Goal: Communication & Community: Participate in discussion

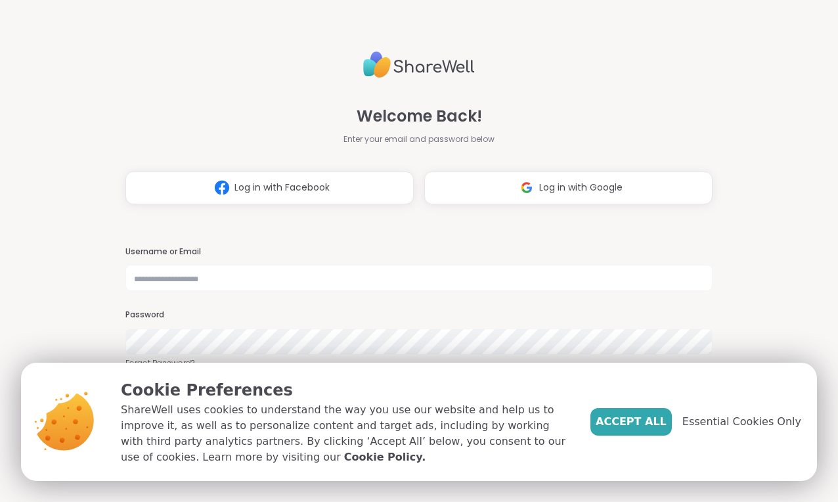
click at [528, 190] on img at bounding box center [526, 187] width 25 height 24
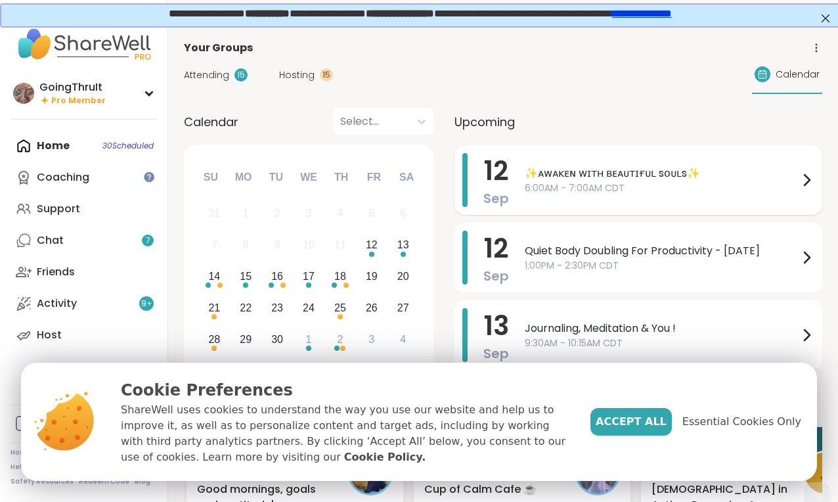
click at [564, 183] on span "6:00AM - 7:00AM CDT" at bounding box center [662, 188] width 274 height 14
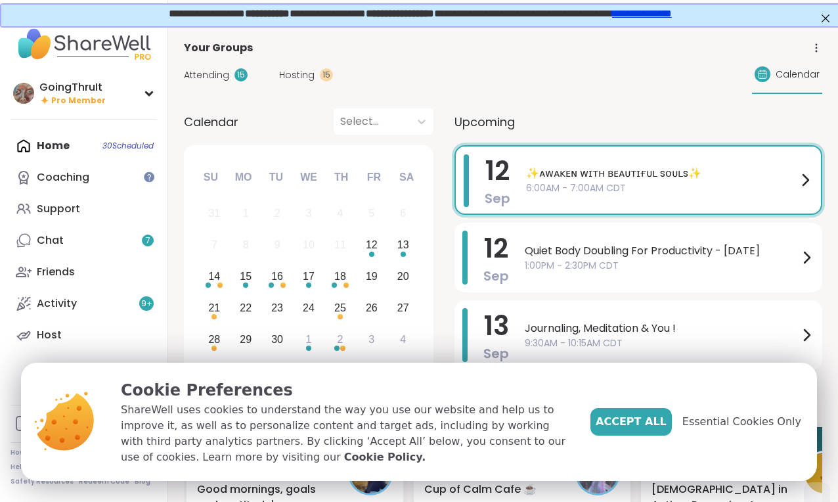
click at [408, 45] on div "Your Groups" at bounding box center [503, 48] width 638 height 16
click at [56, 243] on div "Chat 7" at bounding box center [50, 240] width 27 height 14
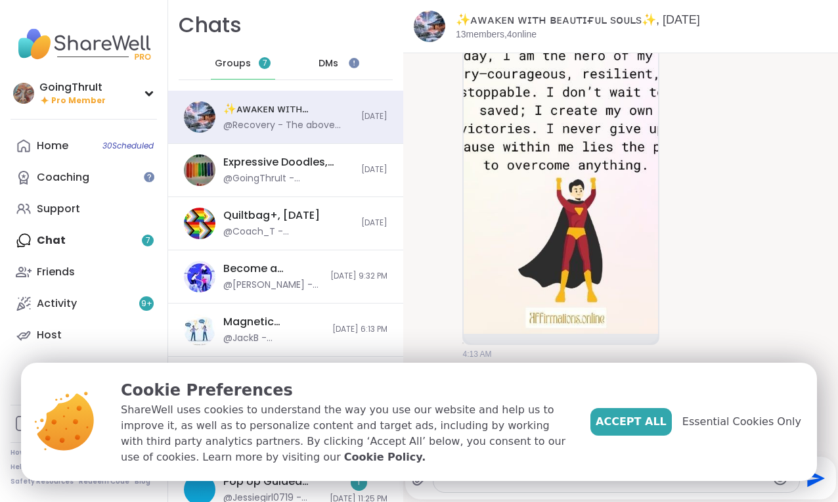
click at [333, 57] on span "DMs" at bounding box center [329, 63] width 20 height 13
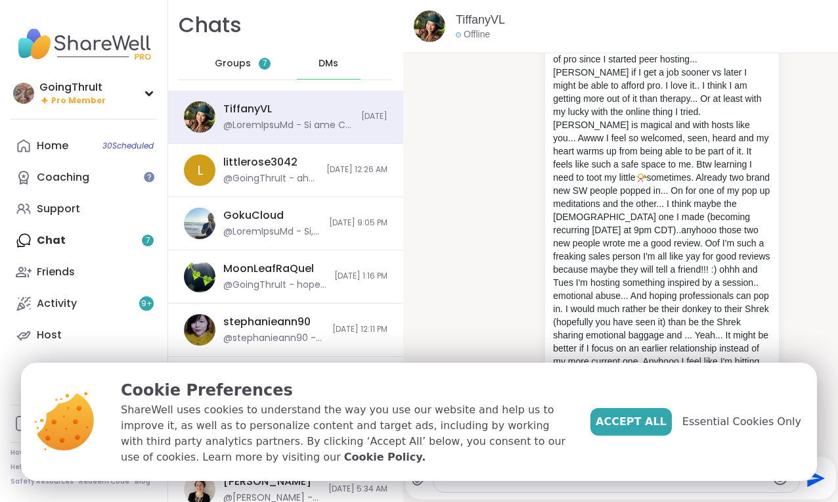
click at [234, 62] on span "Groups" at bounding box center [233, 63] width 36 height 13
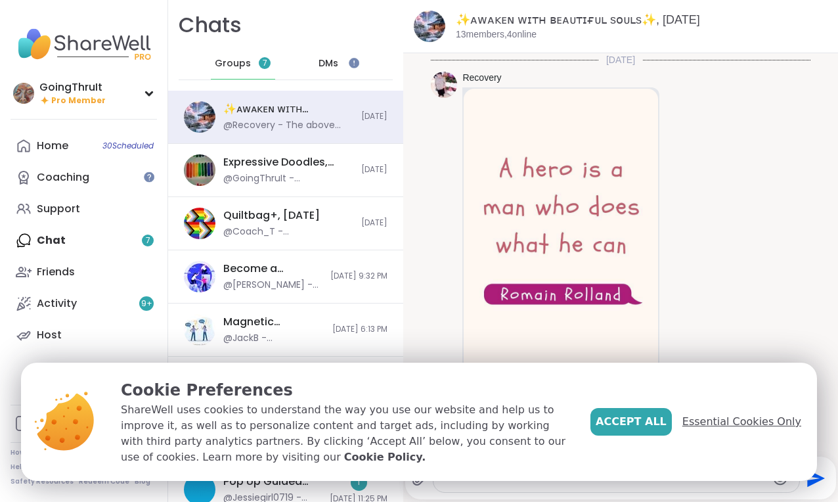
click at [722, 428] on span "Essential Cookies Only" at bounding box center [741, 422] width 119 height 16
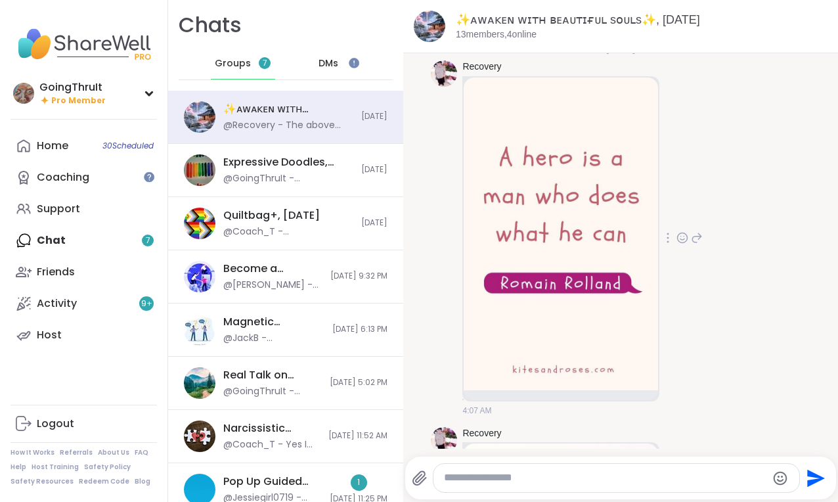
scroll to position [11, 0]
click at [676, 240] on div at bounding box center [682, 239] width 41 height 16
click at [686, 239] on icon at bounding box center [682, 238] width 12 height 13
click at [684, 215] on div "Select Reaction: Heart" at bounding box center [682, 217] width 12 height 12
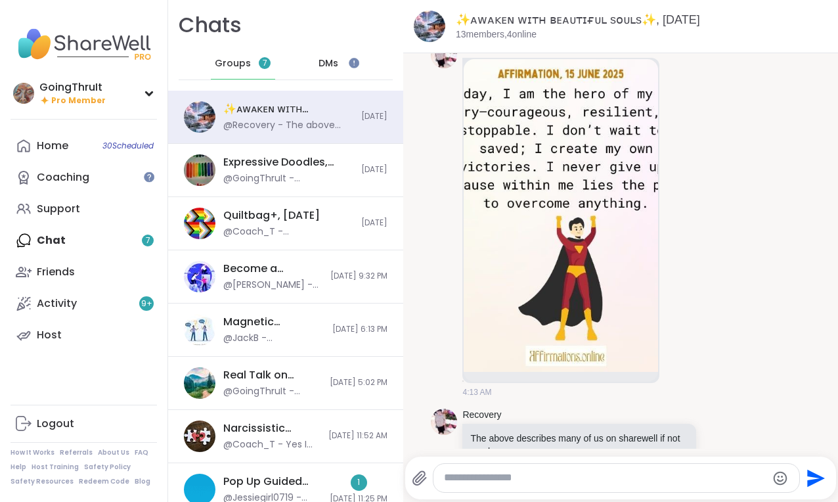
scroll to position [412, 0]
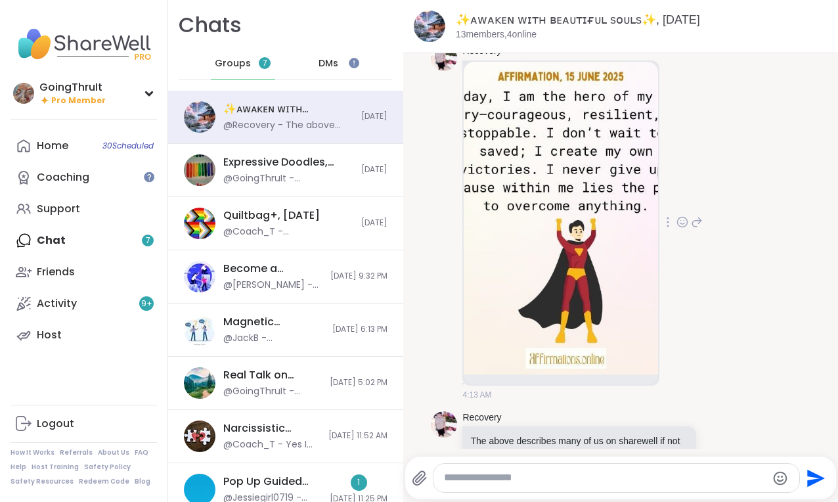
click at [592, 181] on img at bounding box center [561, 218] width 194 height 313
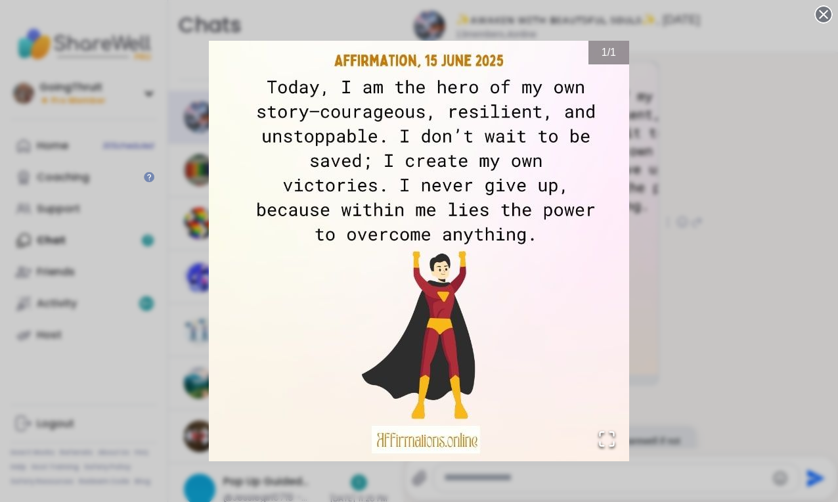
click at [726, 181] on div "1 / 1" at bounding box center [419, 251] width 838 height 502
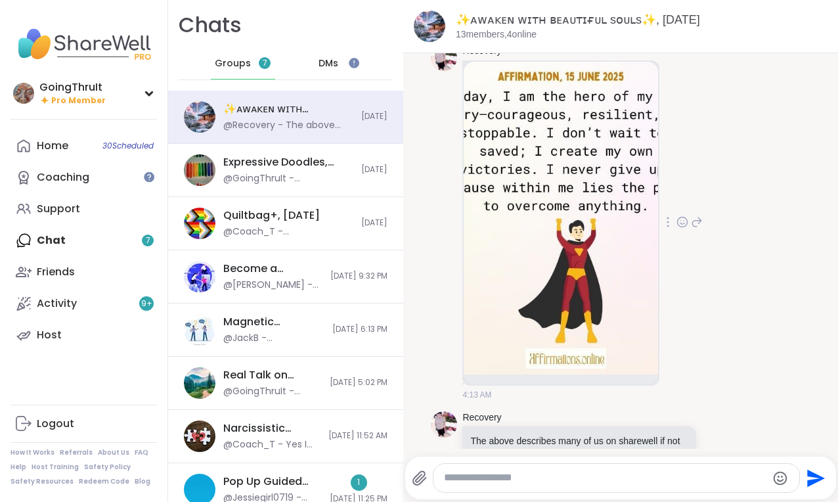
scroll to position [452, 0]
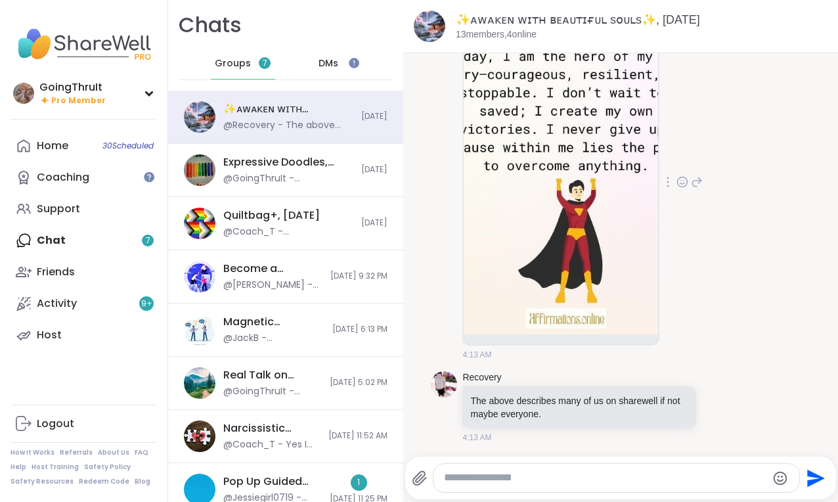
click at [684, 185] on icon at bounding box center [682, 181] width 12 height 13
click at [683, 158] on div "Select Reaction: Heart" at bounding box center [682, 161] width 12 height 12
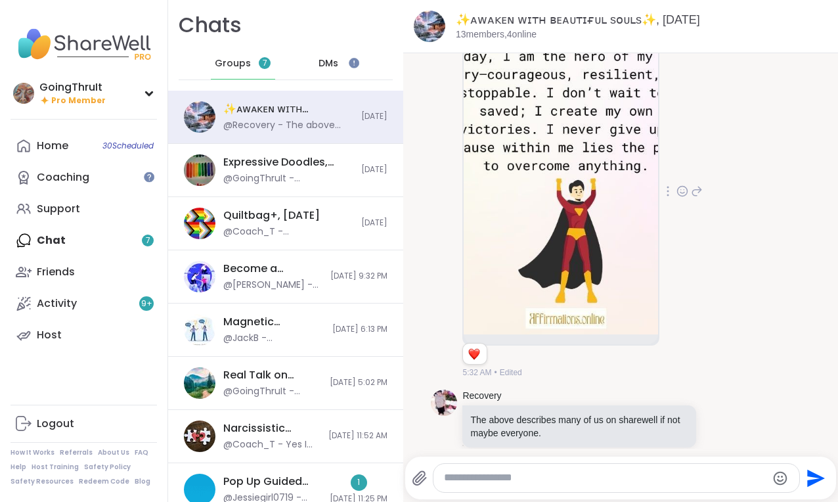
scroll to position [471, 0]
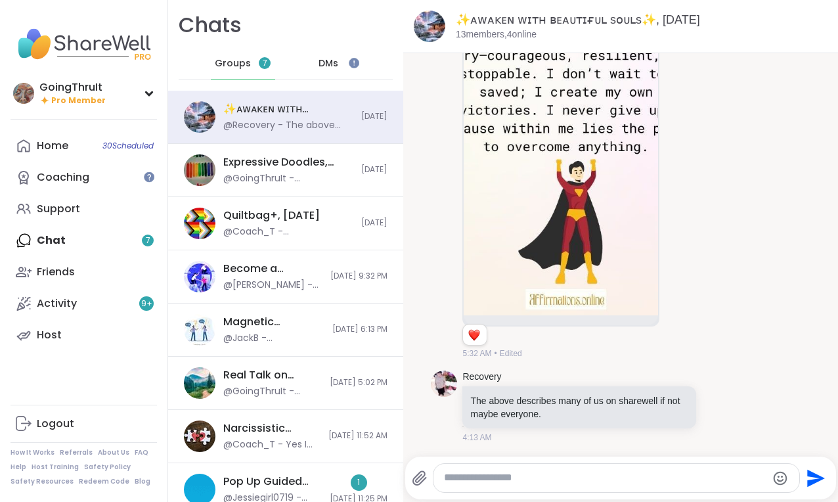
click at [626, 478] on textarea "Type your message" at bounding box center [605, 478] width 322 height 14
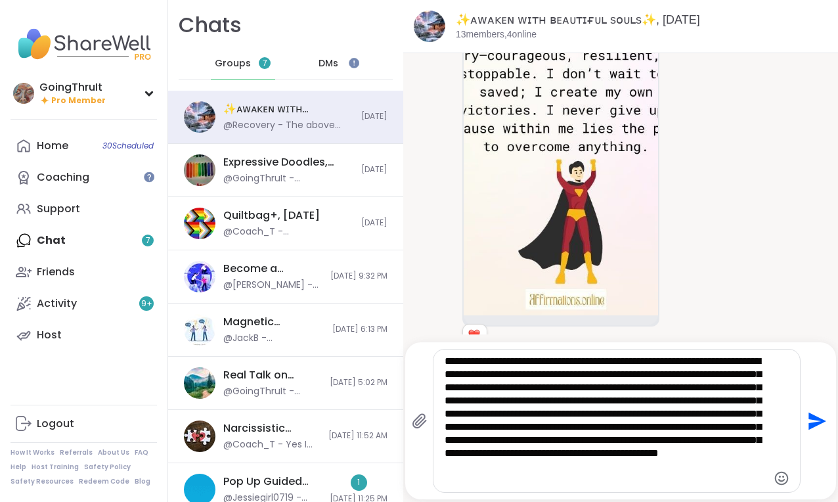
type textarea "**********"
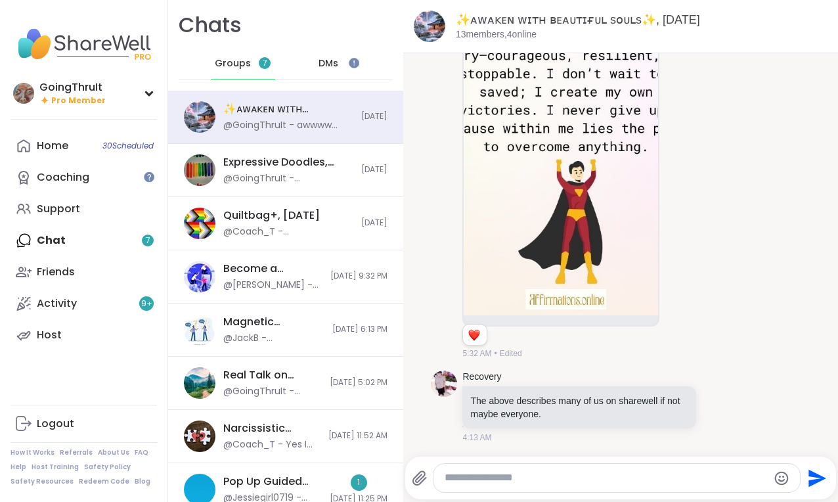
scroll to position [686, 0]
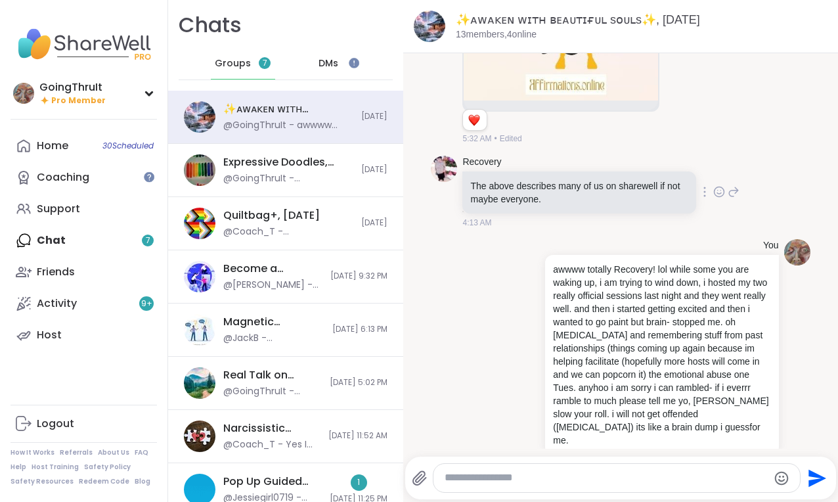
click at [714, 193] on icon at bounding box center [719, 192] width 10 height 10
click at [610, 175] on div "Select Reaction: Heart" at bounding box center [615, 171] width 12 height 12
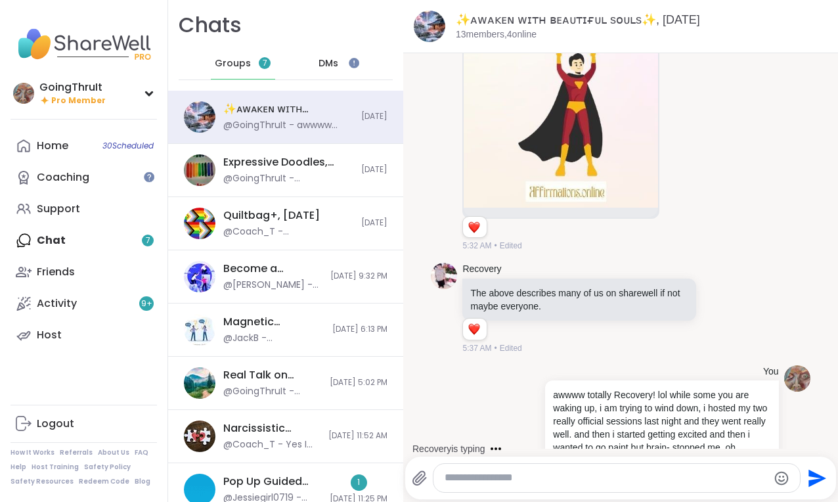
scroll to position [704, 0]
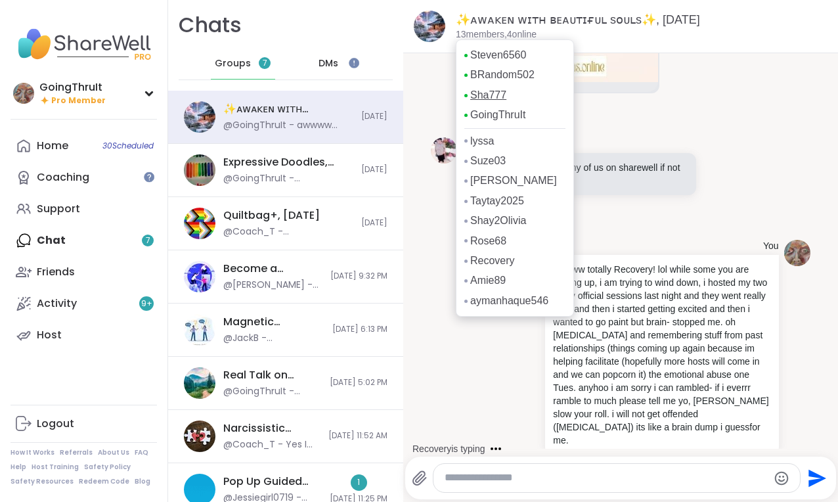
click at [492, 100] on link "Sha777" at bounding box center [488, 95] width 36 height 14
click at [505, 54] on link "Steven6560" at bounding box center [498, 55] width 56 height 14
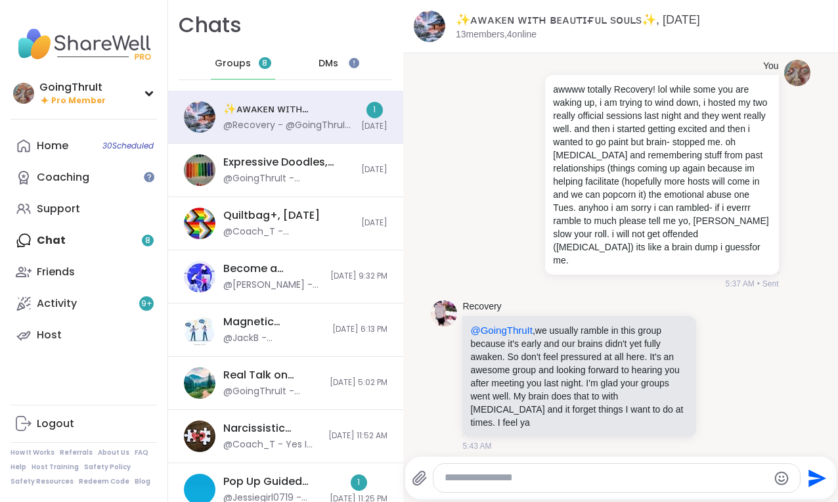
scroll to position [853, 0]
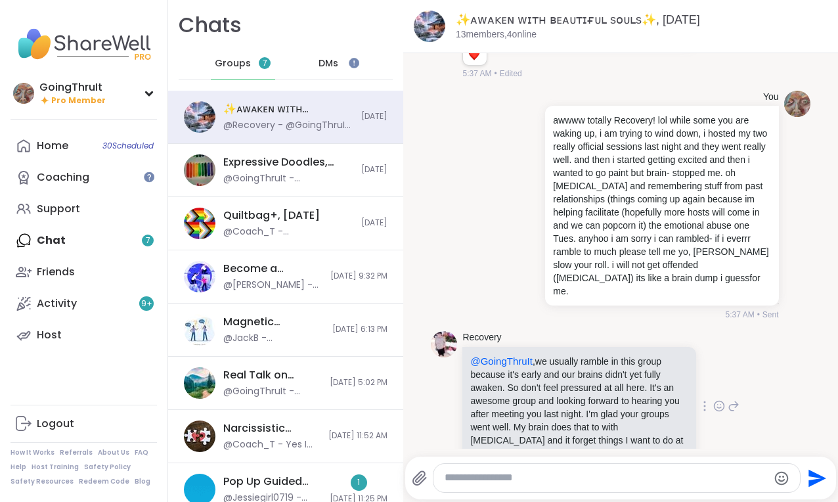
click at [720, 399] on icon at bounding box center [719, 405] width 12 height 13
click at [606, 372] on button "Select Reaction: Heart" at bounding box center [615, 385] width 26 height 26
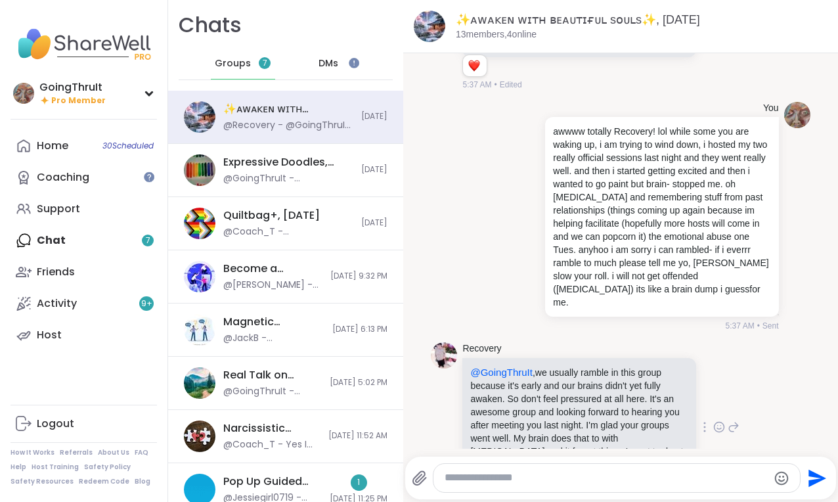
scroll to position [871, 0]
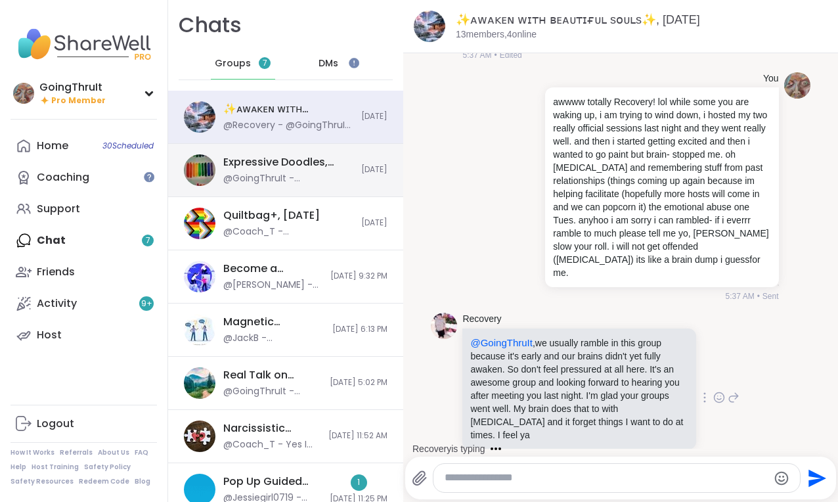
click at [294, 184] on div "@GoingThruIt - browndenyka & hiremeandrea - i do hope you two can make it to th…" at bounding box center [288, 178] width 130 height 13
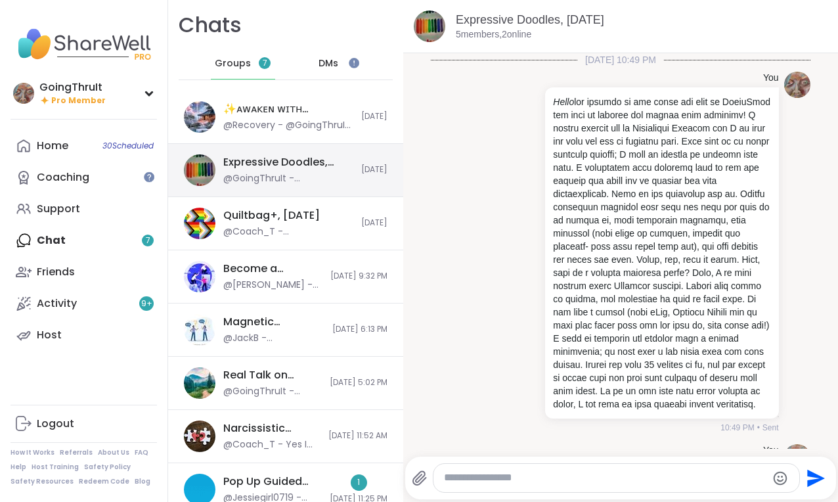
scroll to position [1906, 0]
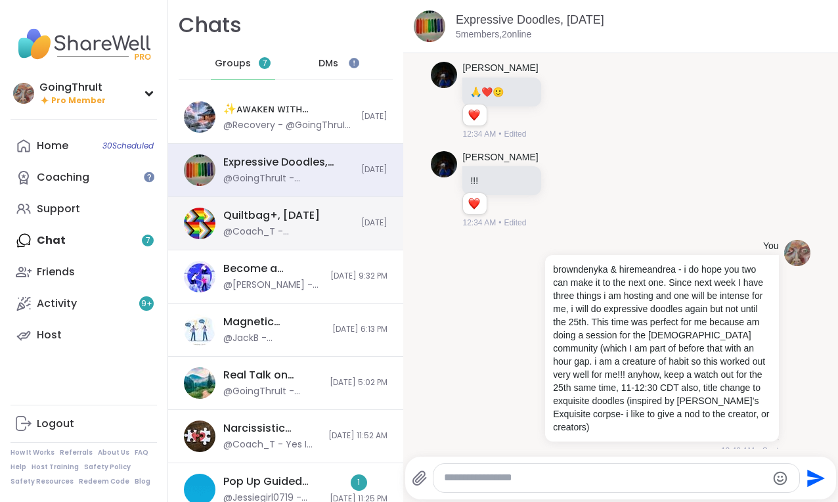
click at [299, 221] on div "Quiltbag+, [DATE]" at bounding box center [271, 215] width 97 height 14
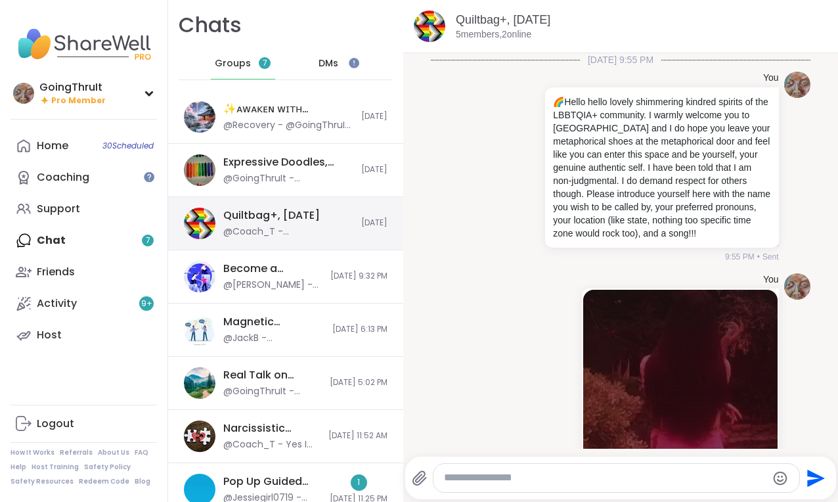
scroll to position [3282, 0]
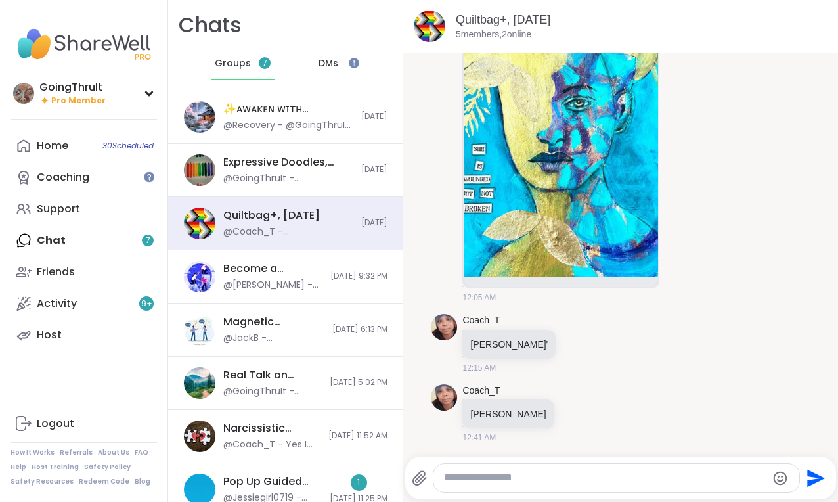
click at [505, 474] on textarea "Type your message" at bounding box center [605, 478] width 322 height 14
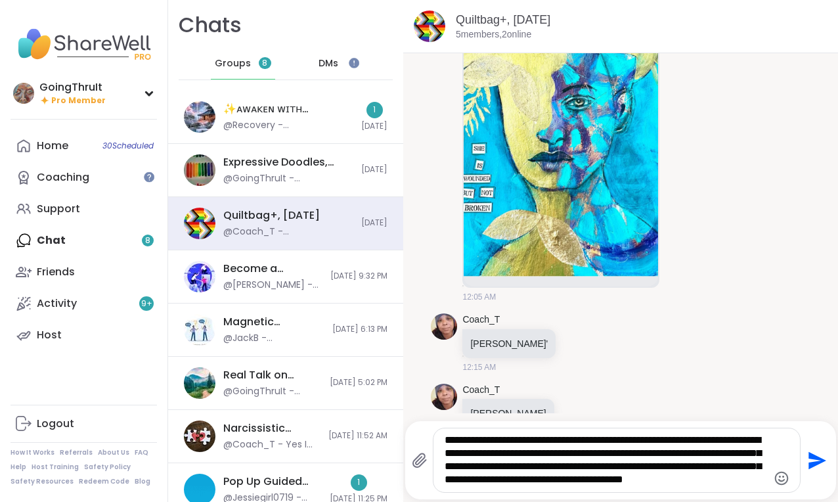
type textarea "**********"
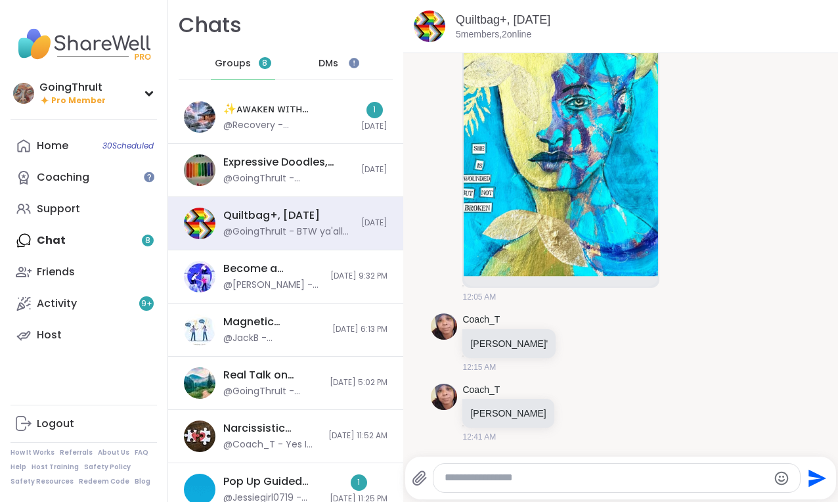
scroll to position [3417, 0]
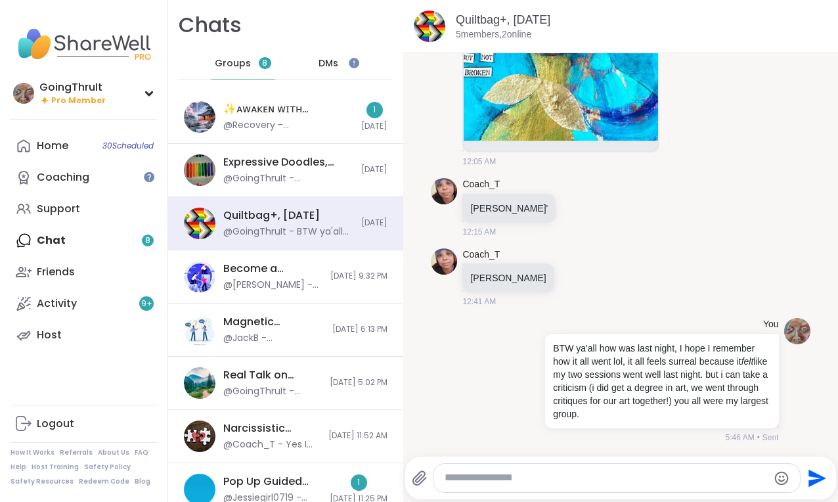
click at [235, 64] on span "Groups" at bounding box center [233, 63] width 36 height 13
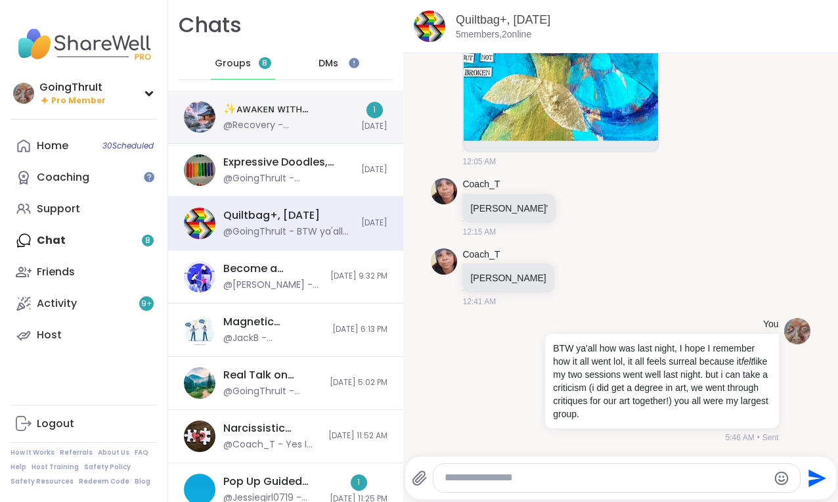
click at [261, 112] on div "✨ᴀᴡᴀᴋᴇɴ ᴡɪᴛʜ ʙᴇᴀᴜᴛɪғᴜʟ sᴏᴜʟs✨, [DATE]" at bounding box center [288, 109] width 130 height 14
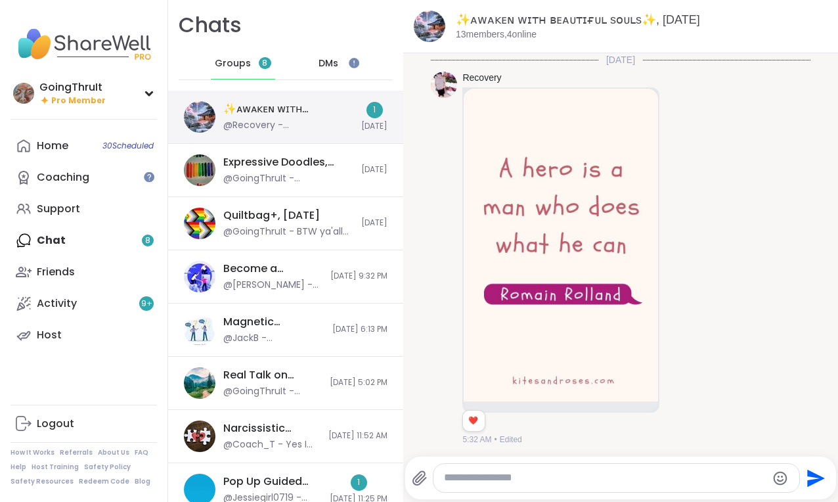
scroll to position [1000, 0]
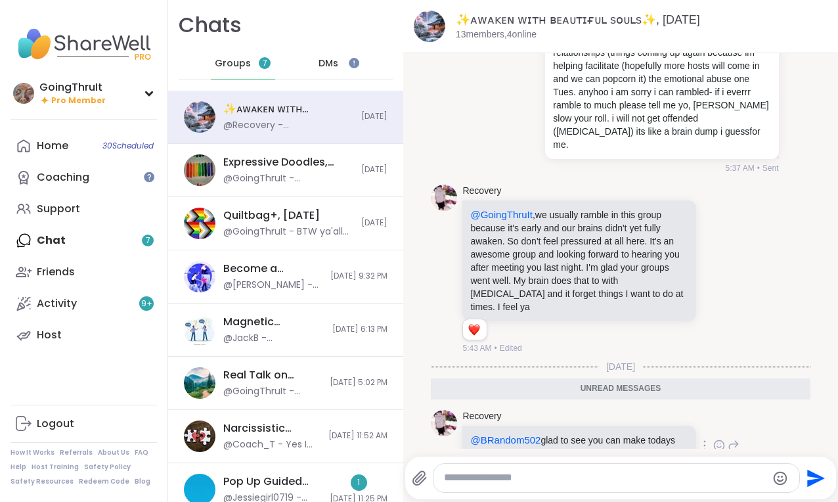
click at [716, 439] on icon at bounding box center [719, 445] width 12 height 13
click at [615, 418] on div "Select Reaction: Heart" at bounding box center [615, 424] width 12 height 12
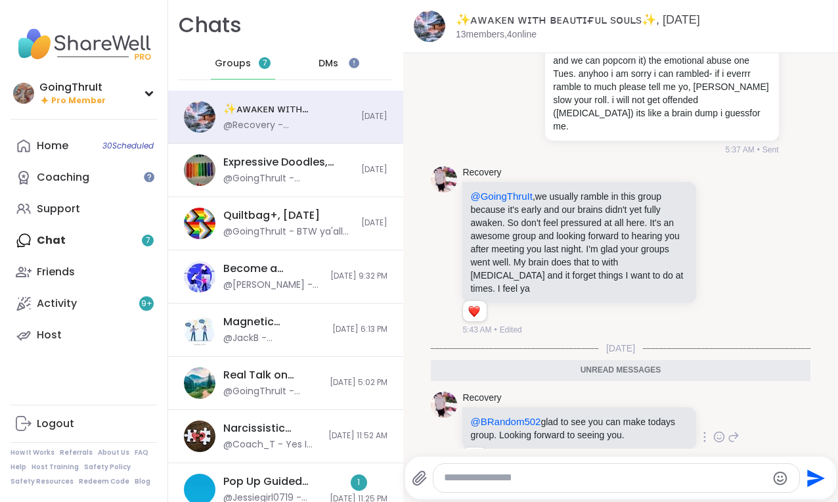
click at [602, 474] on textarea "Type your message" at bounding box center [605, 478] width 322 height 14
type textarea "*"
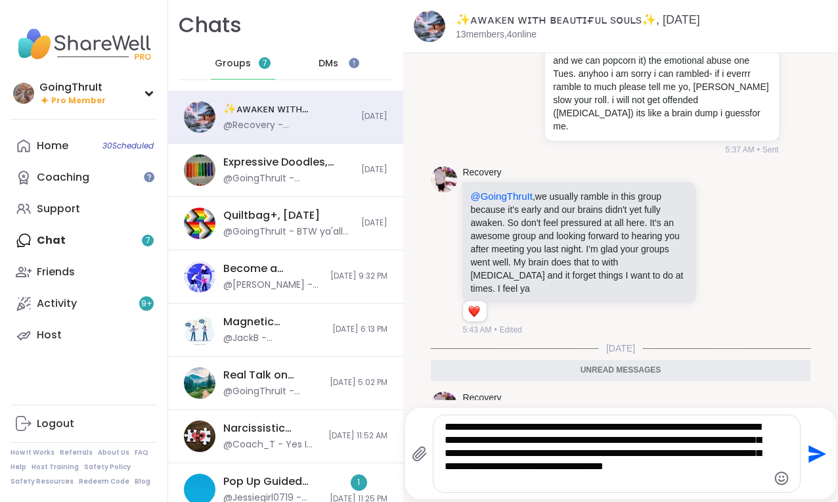
type textarea "**********"
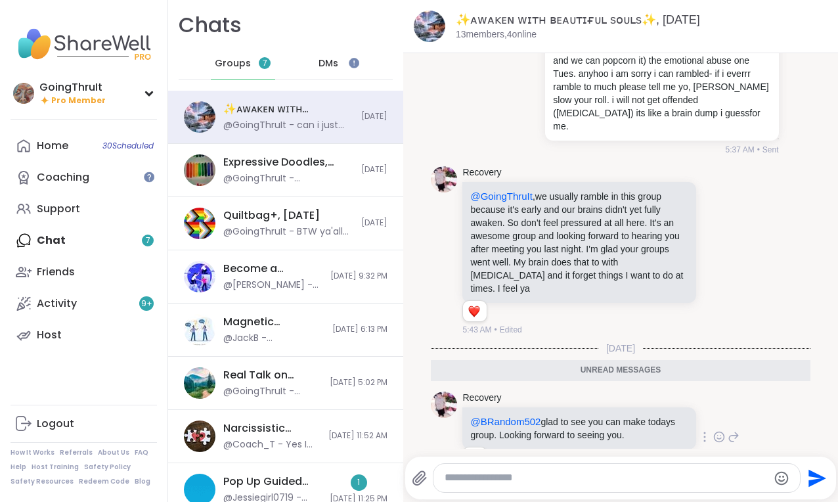
scroll to position [1122, 0]
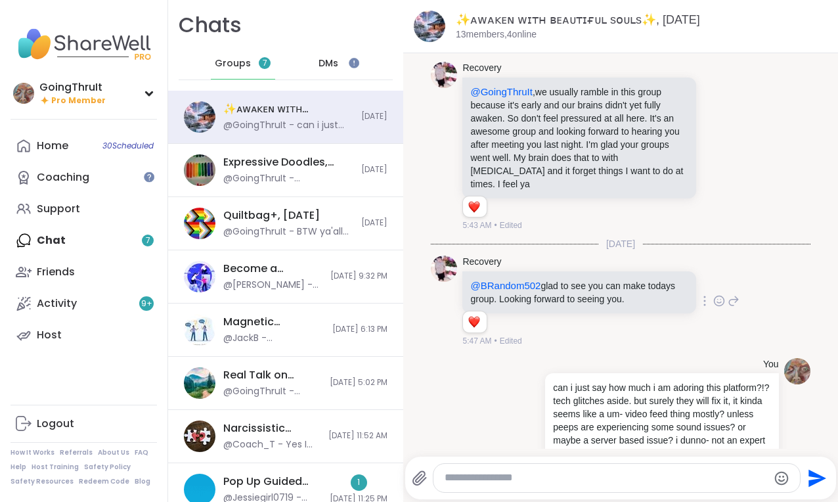
click at [605, 473] on textarea "Type your message" at bounding box center [606, 478] width 322 height 14
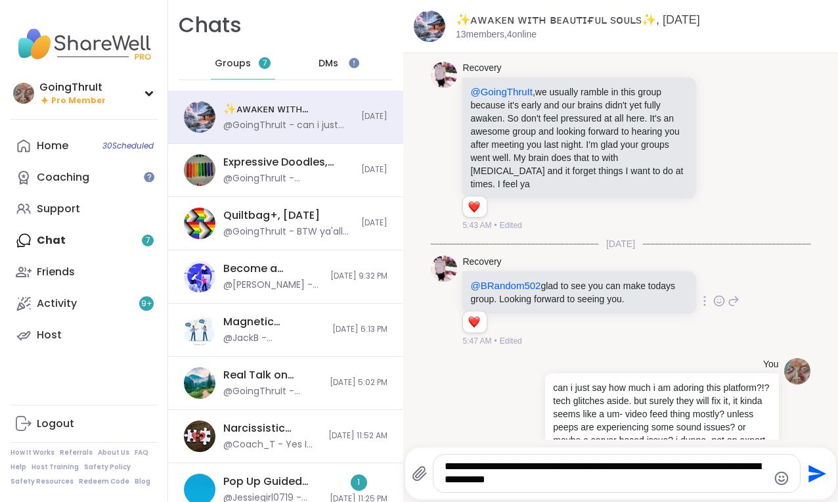
click at [466, 475] on textarea "**********" at bounding box center [606, 473] width 322 height 27
click at [582, 482] on textarea "**********" at bounding box center [606, 473] width 322 height 27
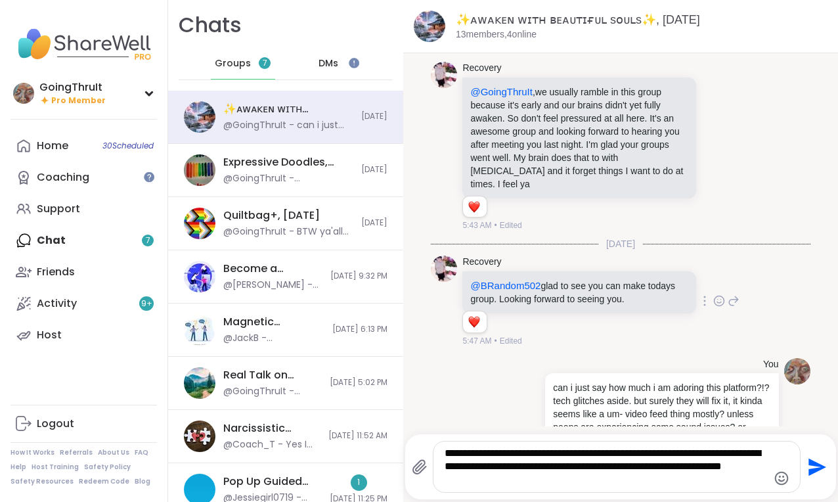
click at [566, 470] on textarea "**********" at bounding box center [606, 467] width 322 height 40
click at [605, 483] on textarea "**********" at bounding box center [606, 467] width 322 height 40
click at [769, 455] on div "**********" at bounding box center [616, 466] width 366 height 51
click at [767, 452] on div "**********" at bounding box center [616, 466] width 366 height 51
click at [760, 452] on textarea "**********" at bounding box center [606, 467] width 322 height 40
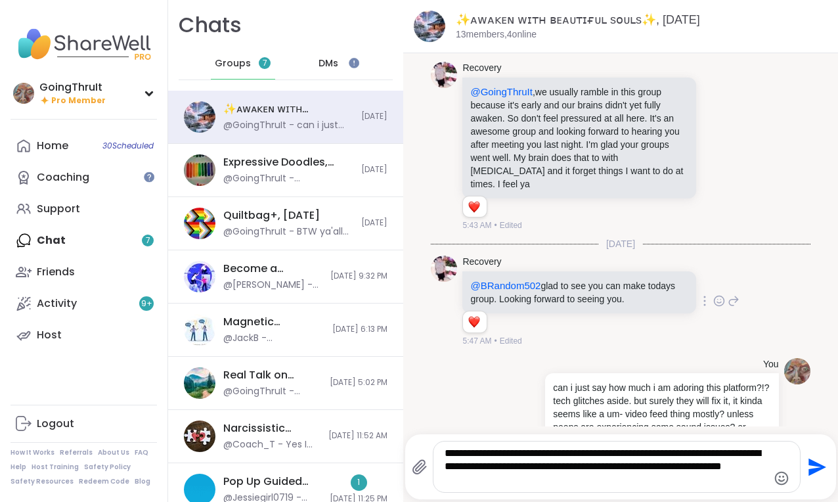
click at [764, 452] on textarea "**********" at bounding box center [606, 467] width 322 height 40
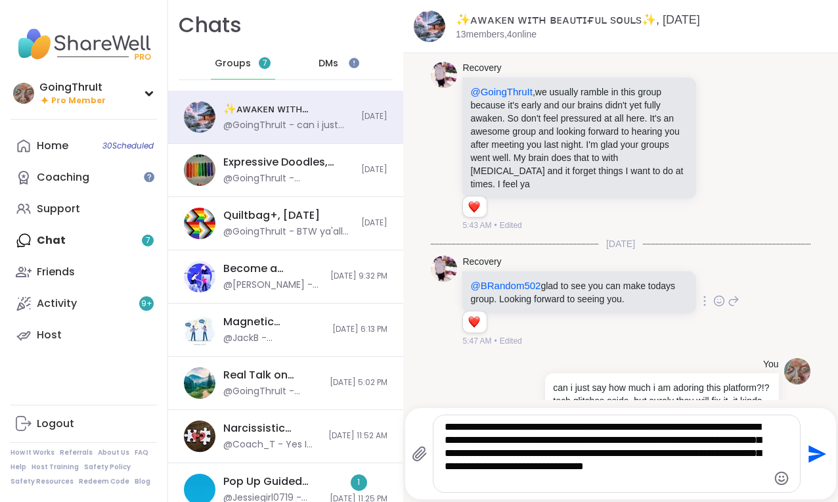
type textarea "**********"
click at [814, 450] on icon "Send" at bounding box center [817, 454] width 18 height 18
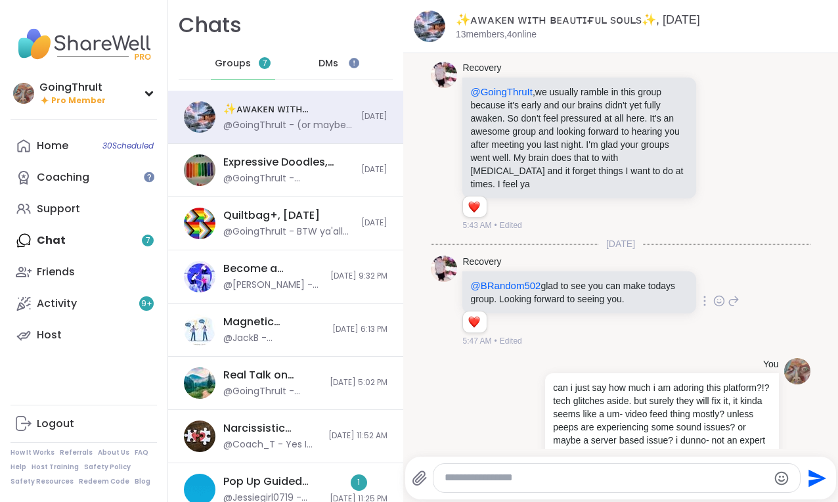
scroll to position [1258, 0]
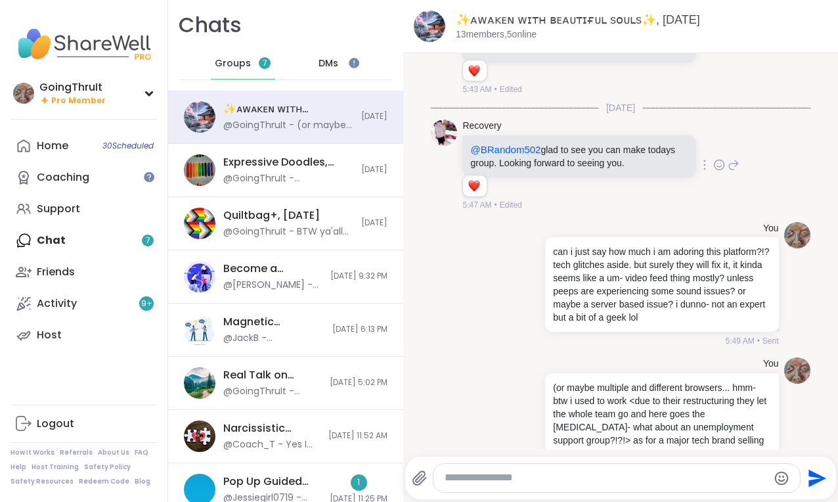
click at [487, 476] on textarea "Type your message" at bounding box center [606, 478] width 322 height 14
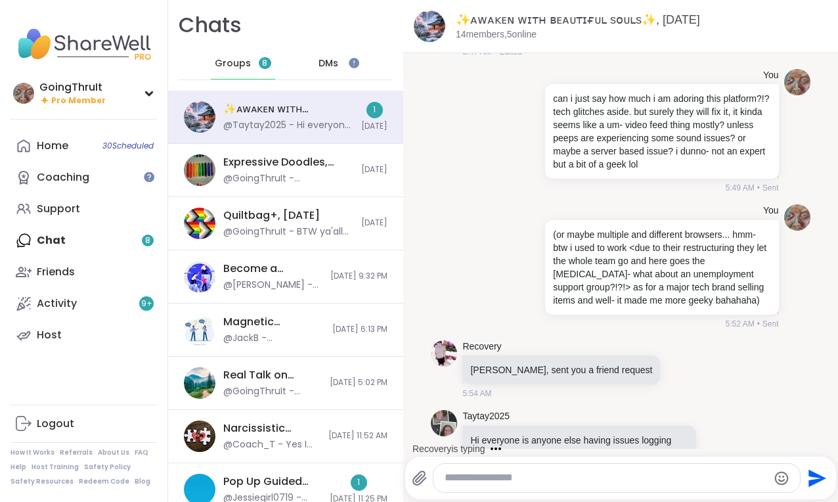
scroll to position [1778, 0]
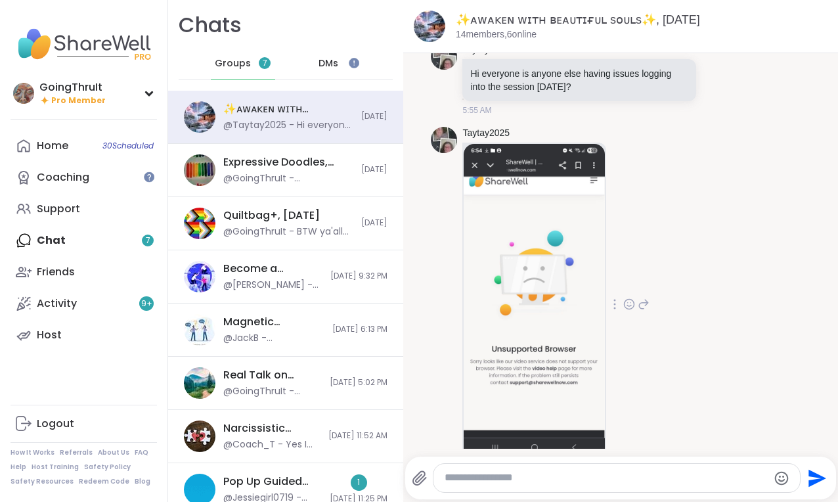
click at [692, 270] on div "Taytay2025 5:55 AM" at bounding box center [620, 304] width 379 height 366
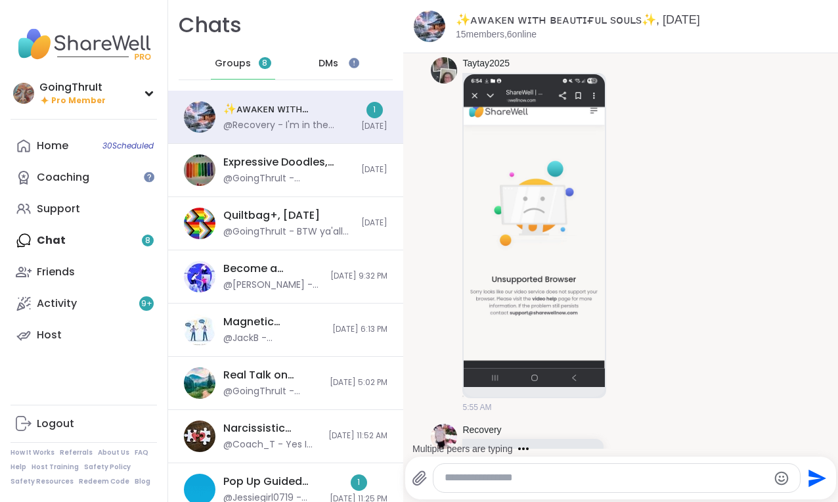
click at [481, 489] on div at bounding box center [616, 478] width 366 height 28
click at [474, 480] on textarea "Type your message" at bounding box center [606, 478] width 322 height 14
click at [73, 50] on img at bounding box center [84, 44] width 146 height 46
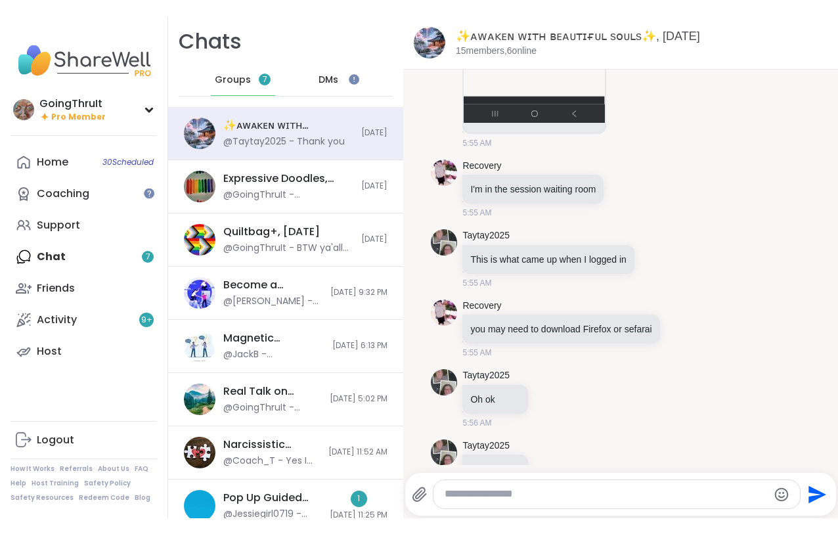
scroll to position [2096, 0]
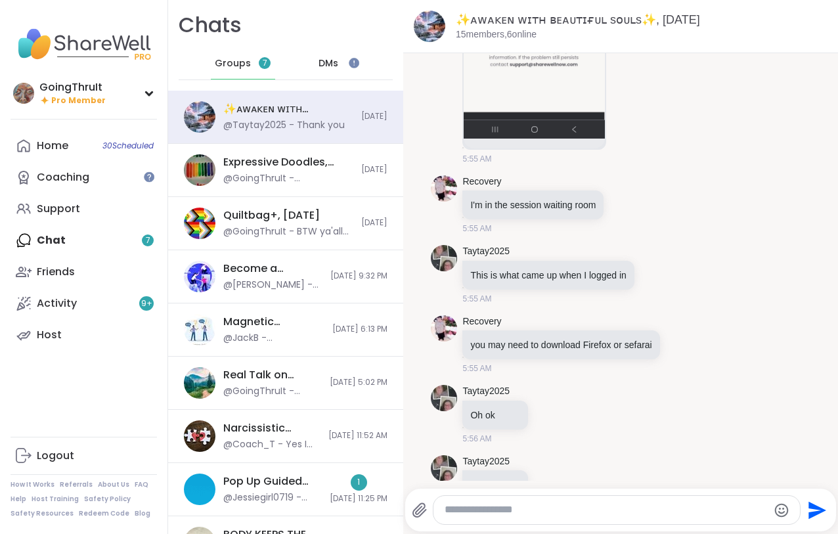
click at [306, 487] on div "Pop Up Guided Meditation, [DATE]" at bounding box center [272, 481] width 99 height 14
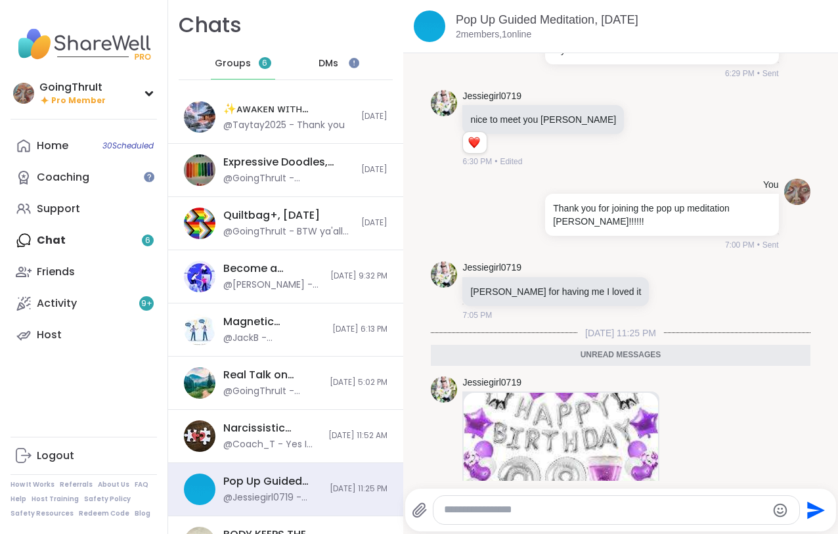
scroll to position [706, 0]
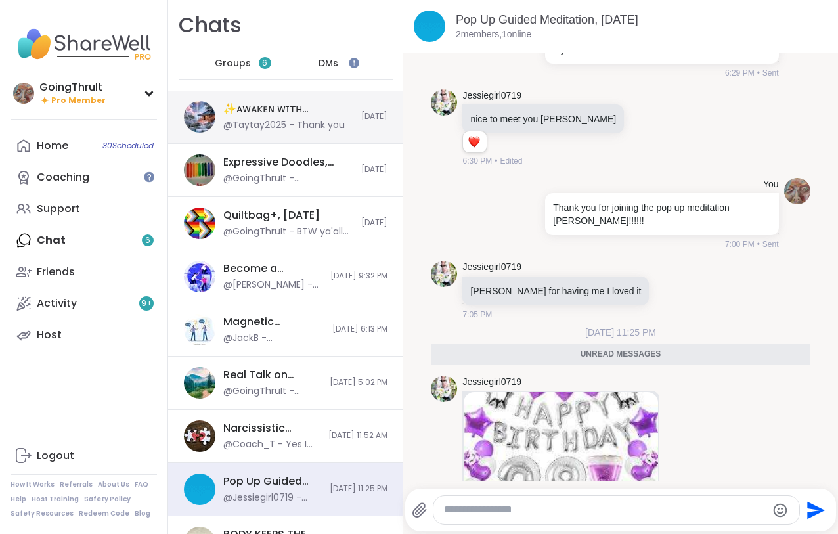
click at [290, 120] on div "@Taytay2025 - Thank you" at bounding box center [283, 125] width 121 height 13
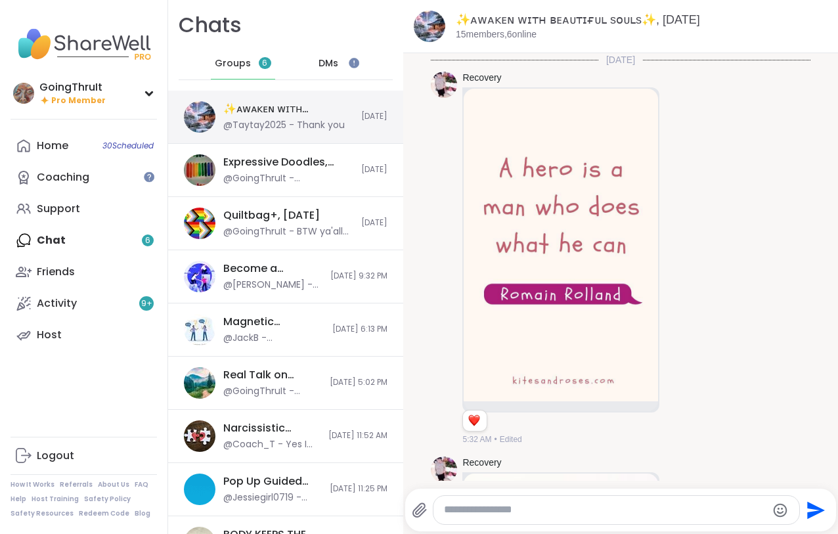
scroll to position [2082, 0]
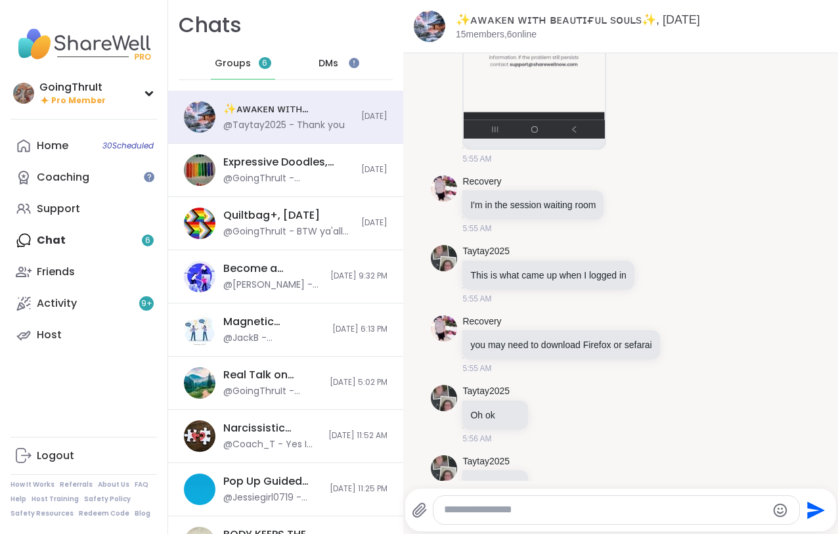
click at [572, 501] on textarea "Type your message" at bounding box center [605, 510] width 322 height 14
type textarea "*"
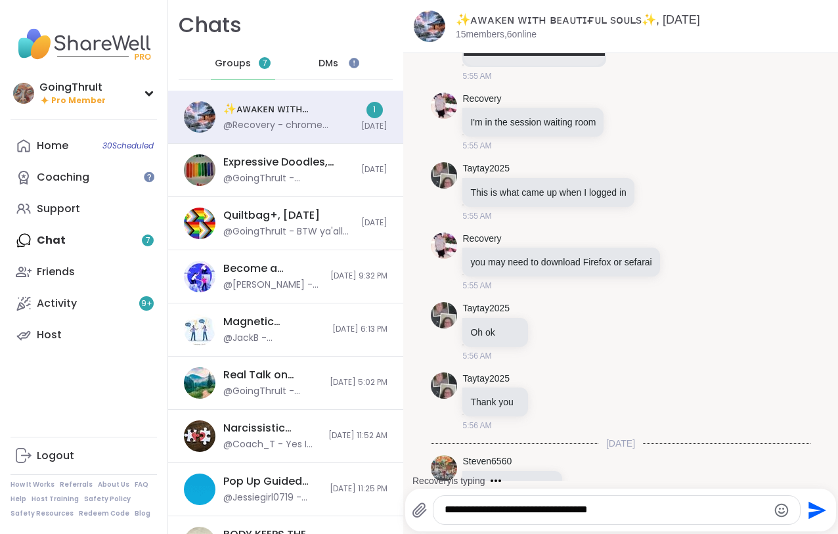
scroll to position [2235, 0]
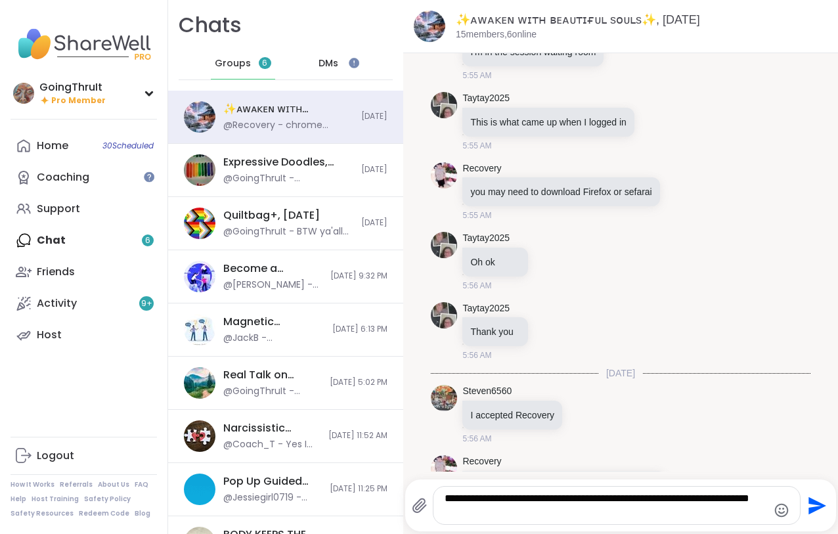
type textarea "**********"
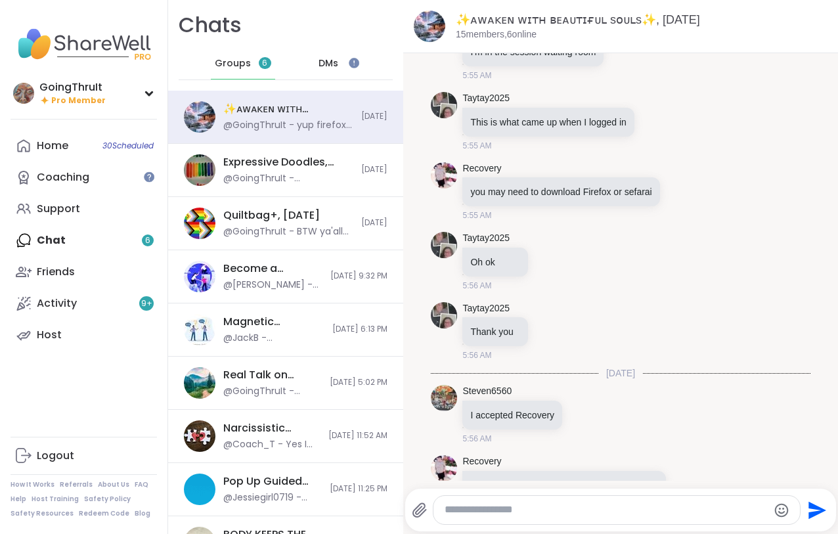
scroll to position [2318, 0]
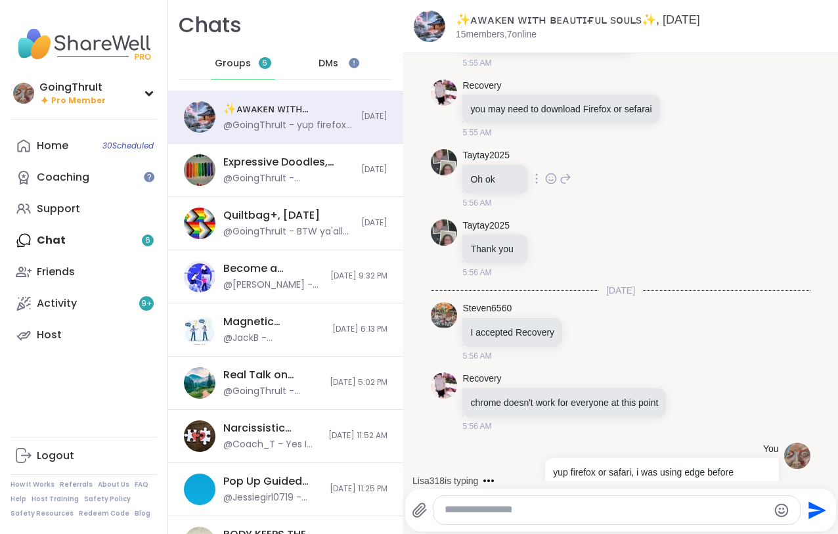
click at [764, 159] on div "Taytay2025 Oh ok 5:56 AM" at bounding box center [620, 179] width 379 height 70
click at [543, 501] on textarea "Type your message" at bounding box center [606, 510] width 322 height 14
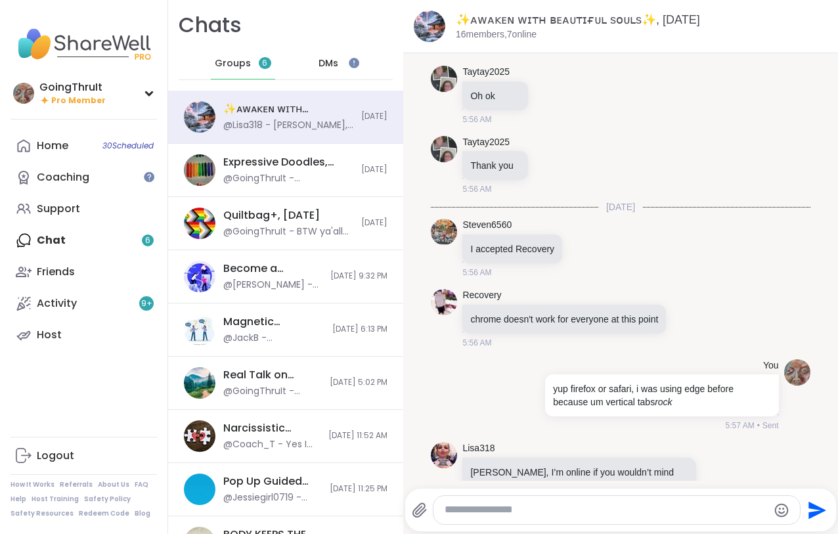
click at [512, 501] on textarea "Type your message" at bounding box center [606, 510] width 322 height 14
click at [497, 501] on textarea "Type your message" at bounding box center [606, 510] width 322 height 14
click at [473, 442] on link "Lisa318" at bounding box center [478, 448] width 32 height 13
click at [480, 501] on div at bounding box center [616, 510] width 366 height 28
click at [471, 501] on textarea "Type your message" at bounding box center [606, 510] width 322 height 14
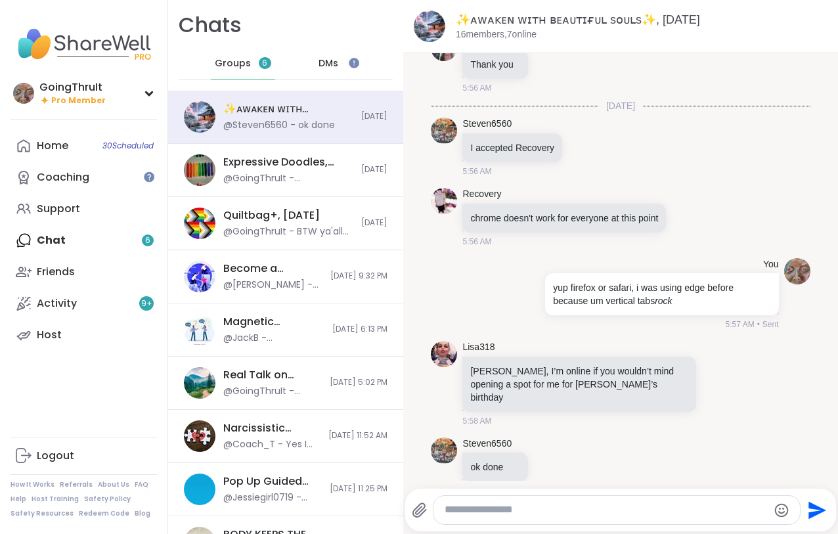
scroll to position [2472, 0]
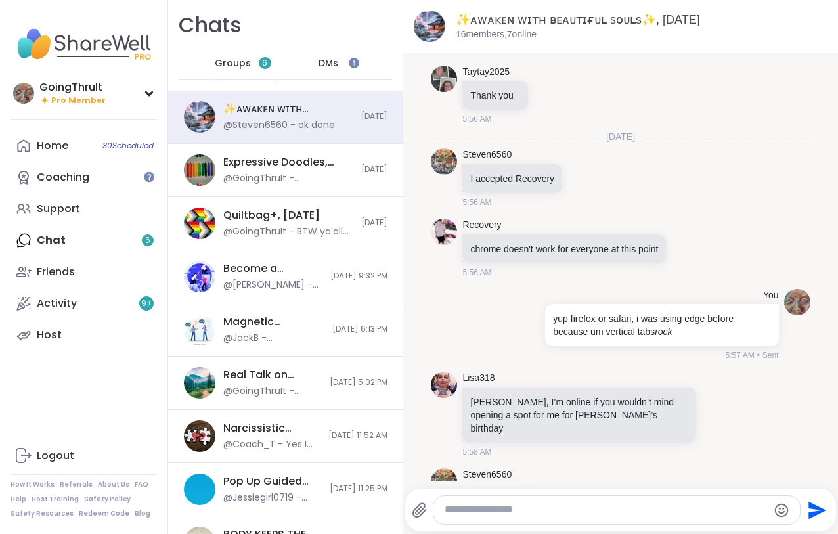
click at [491, 501] on textarea "Type your message" at bounding box center [606, 510] width 322 height 14
type textarea "**********"
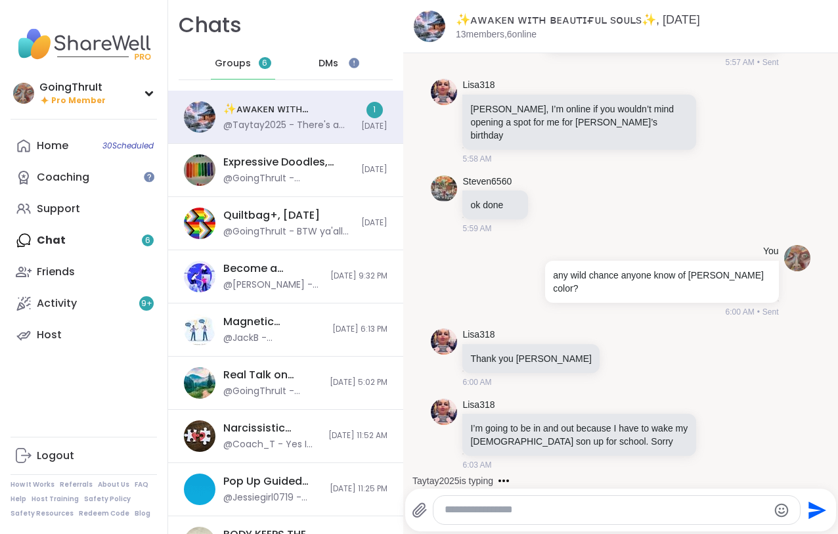
scroll to position [2835, 0]
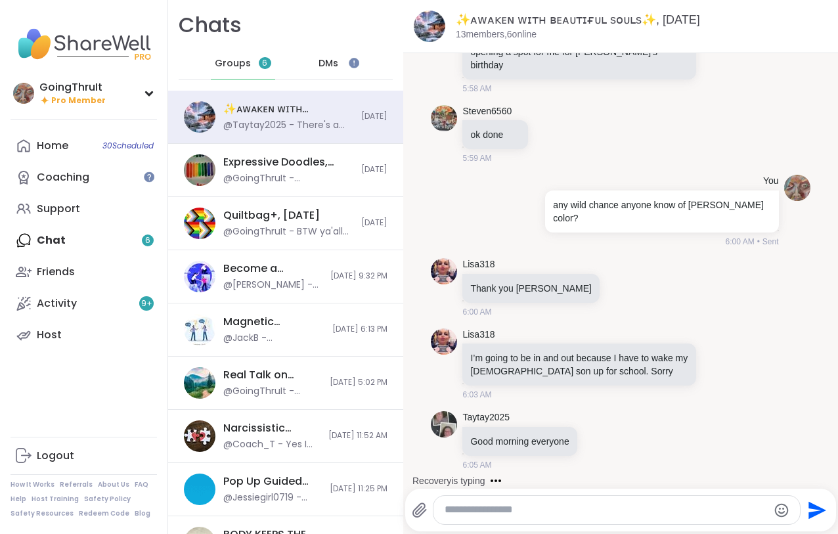
click at [649, 501] on textarea "Type your message" at bounding box center [606, 510] width 322 height 14
type textarea "**********"
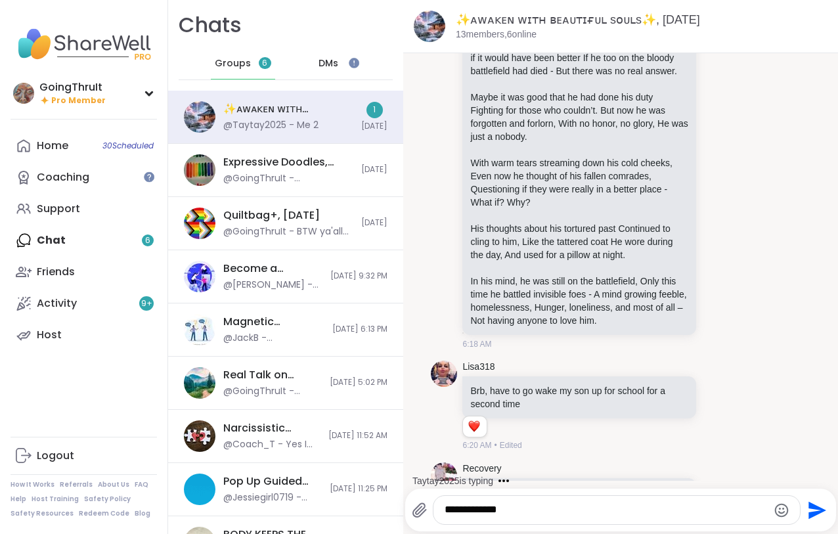
scroll to position [3933, 0]
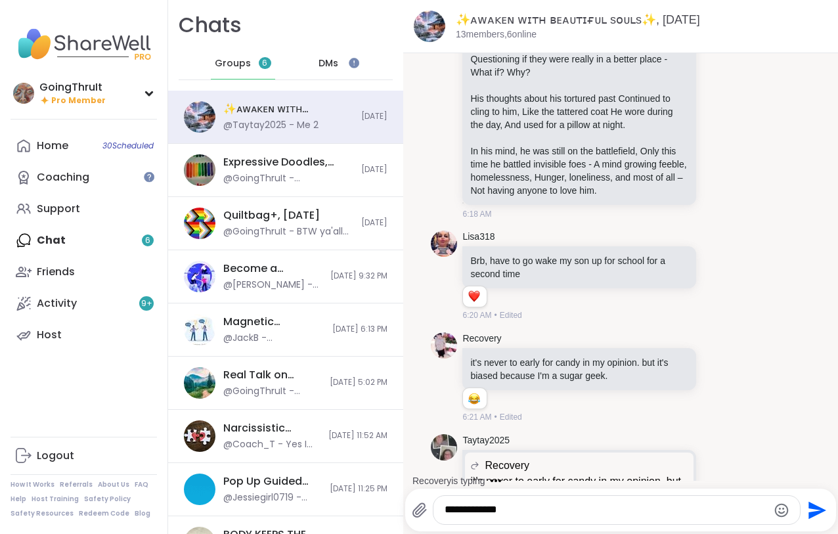
click at [815, 327] on li "Recovery it's never to early for candy in my opinion. but it's biased because I…" at bounding box center [620, 378] width 409 height 102
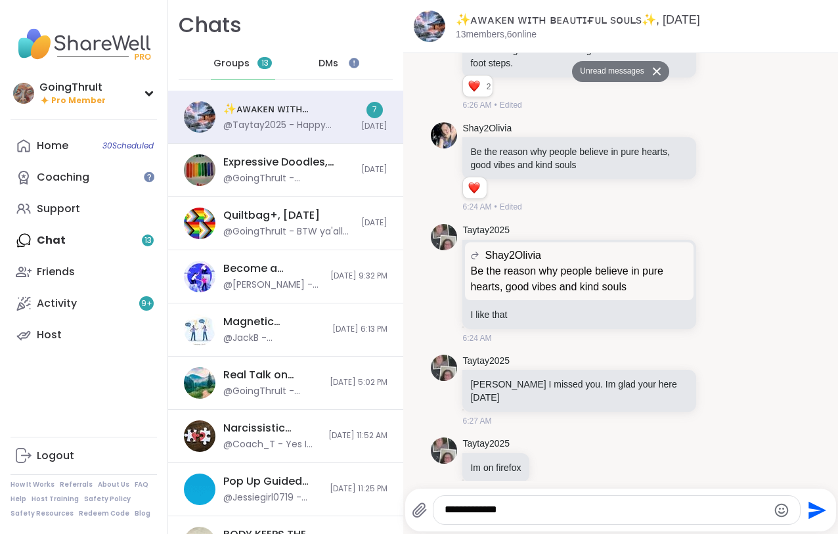
scroll to position [4629, 0]
